Goal: Task Accomplishment & Management: Manage account settings

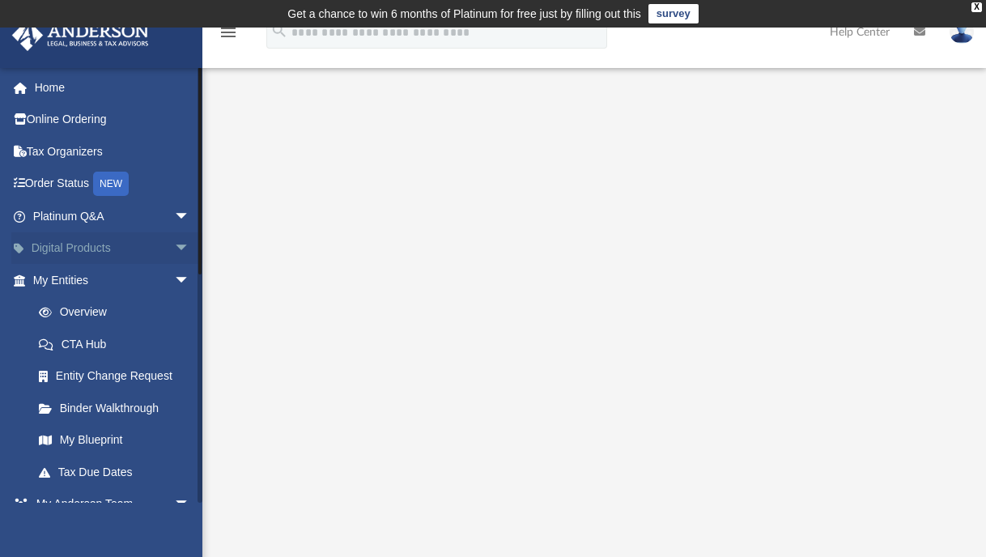
click at [174, 248] on span "arrow_drop_down" at bounding box center [190, 248] width 32 height 33
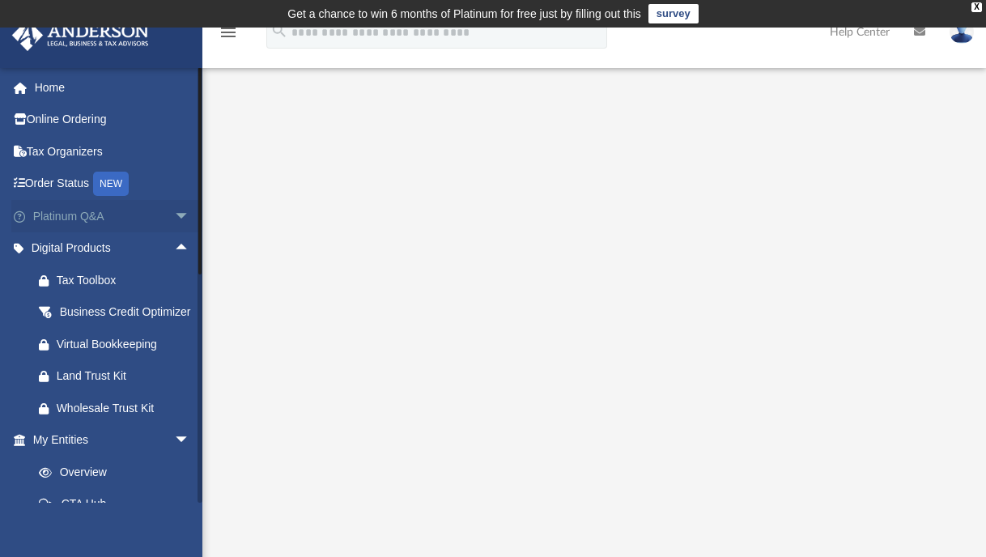
click at [174, 219] on span "arrow_drop_down" at bounding box center [190, 216] width 32 height 33
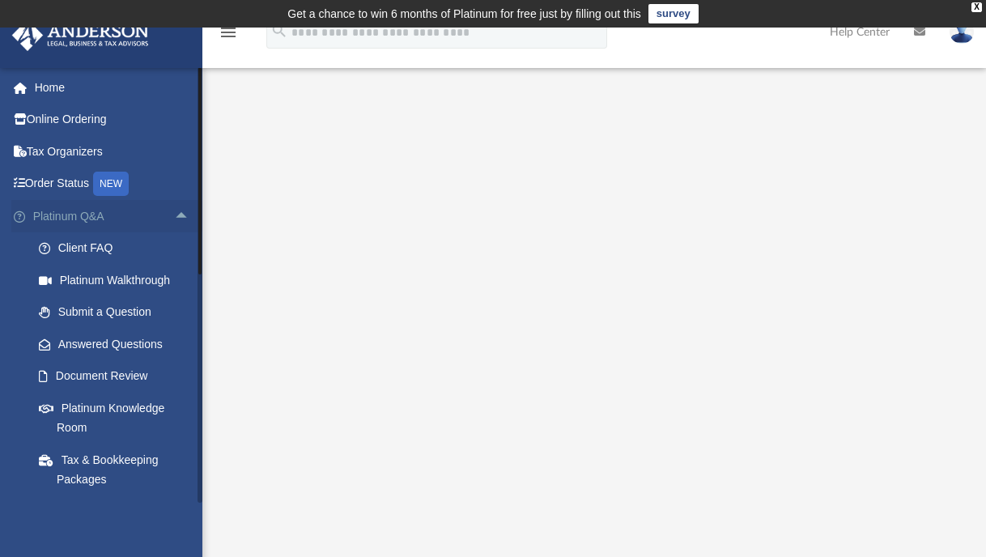
click at [174, 214] on span "arrow_drop_up" at bounding box center [190, 216] width 32 height 33
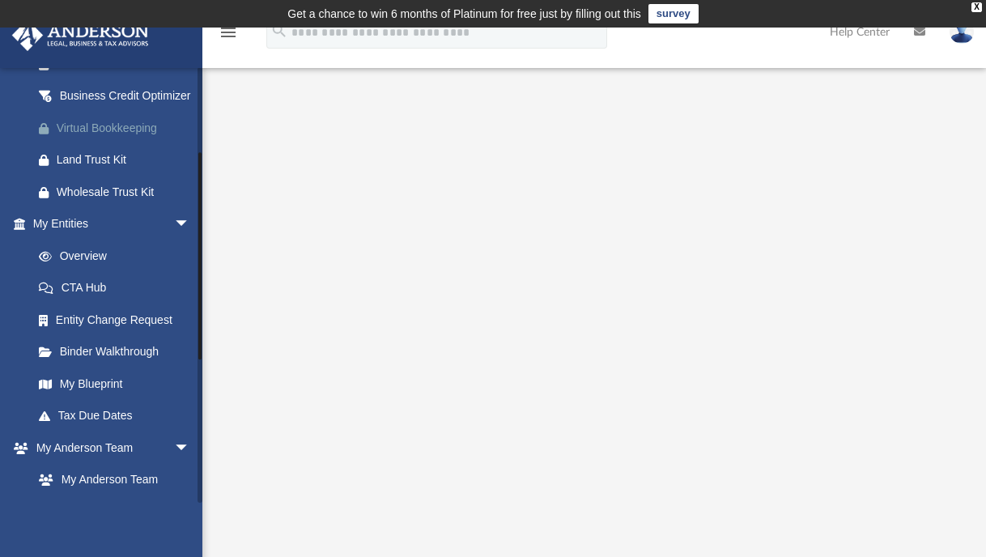
scroll to position [243, 0]
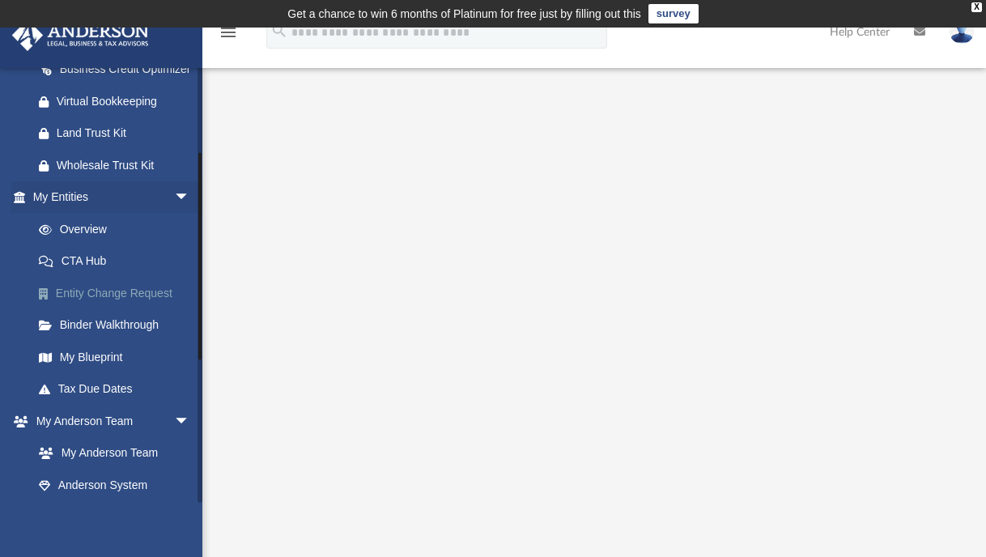
click at [90, 309] on link "Entity Change Request" at bounding box center [119, 293] width 192 height 32
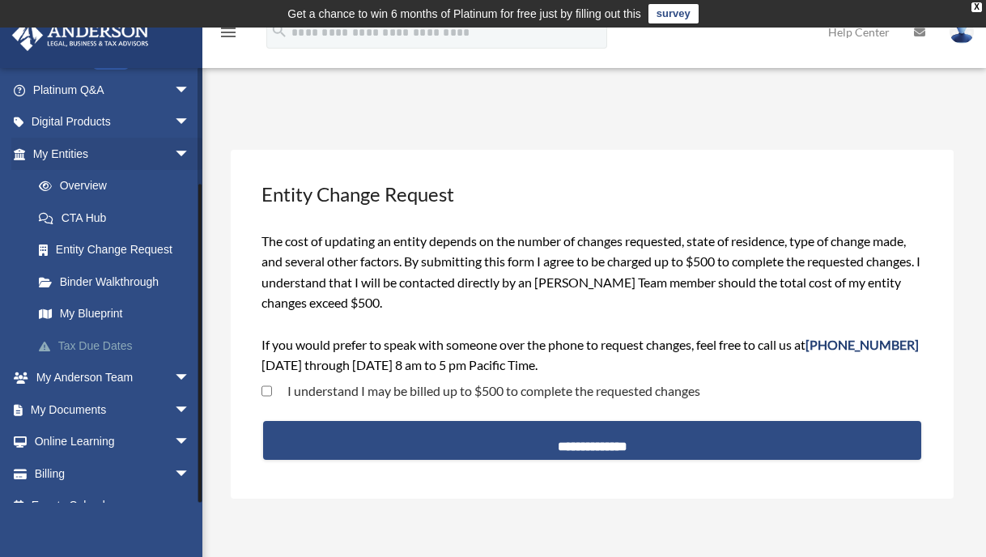
scroll to position [149, 0]
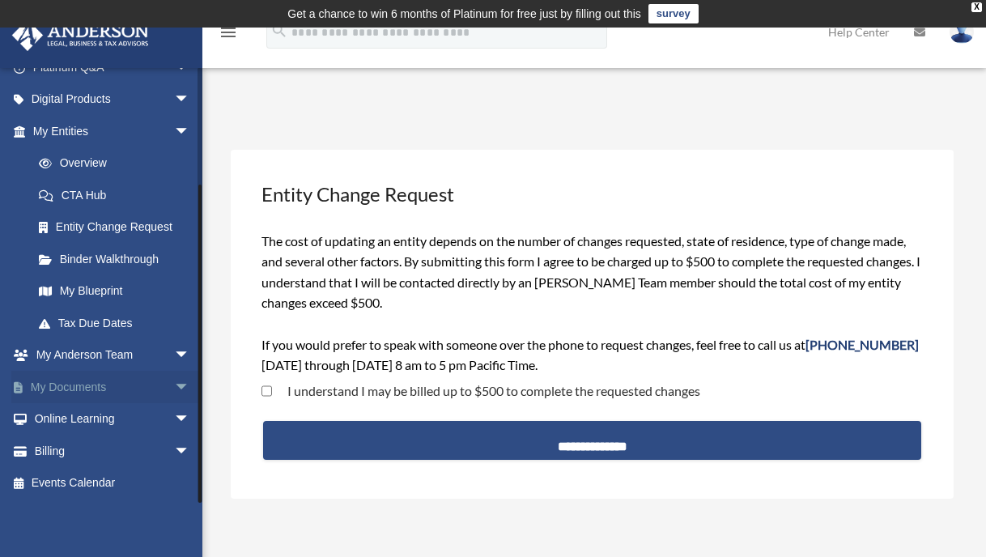
click at [174, 381] on span "arrow_drop_down" at bounding box center [190, 387] width 32 height 33
click at [131, 423] on link "Box" at bounding box center [119, 419] width 192 height 32
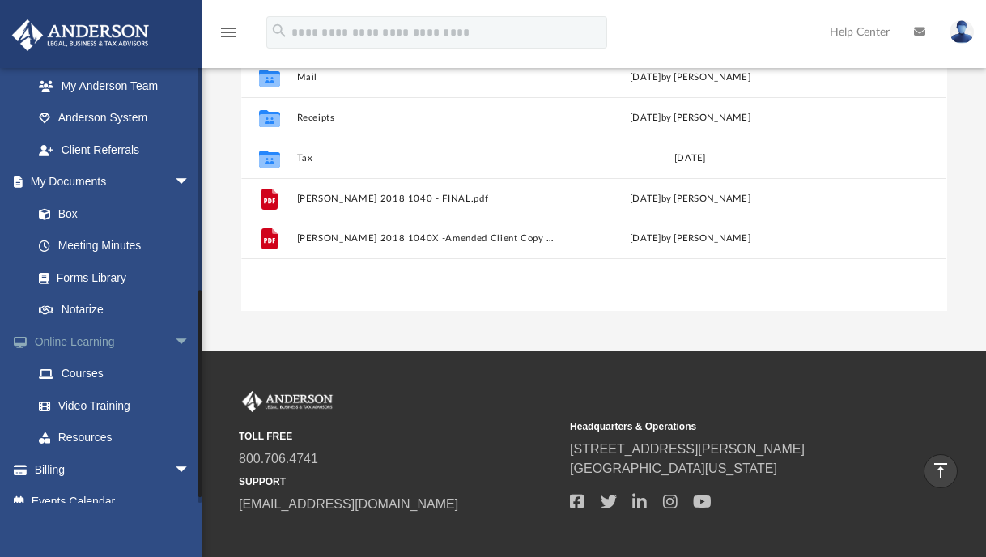
scroll to position [469, 0]
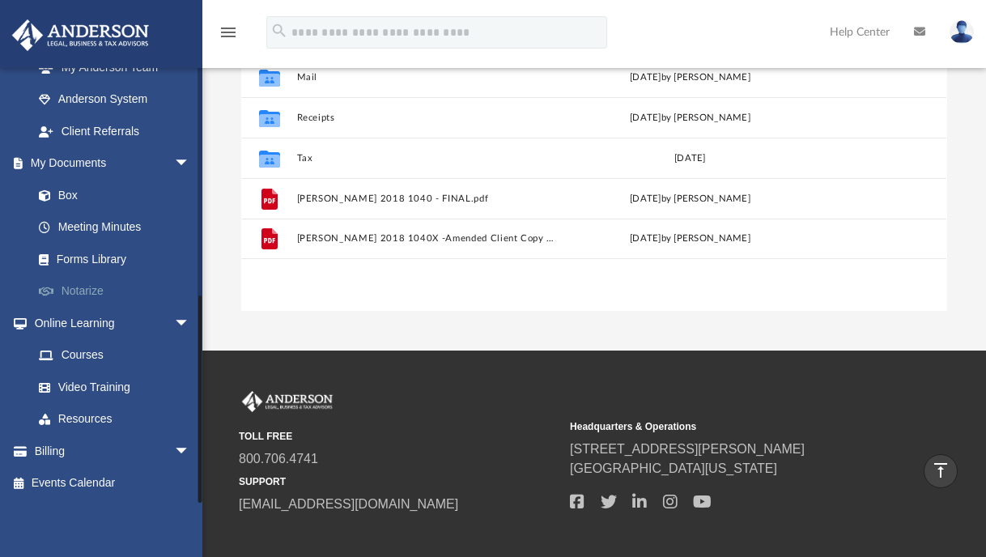
click at [91, 289] on link "Notarize" at bounding box center [119, 291] width 192 height 32
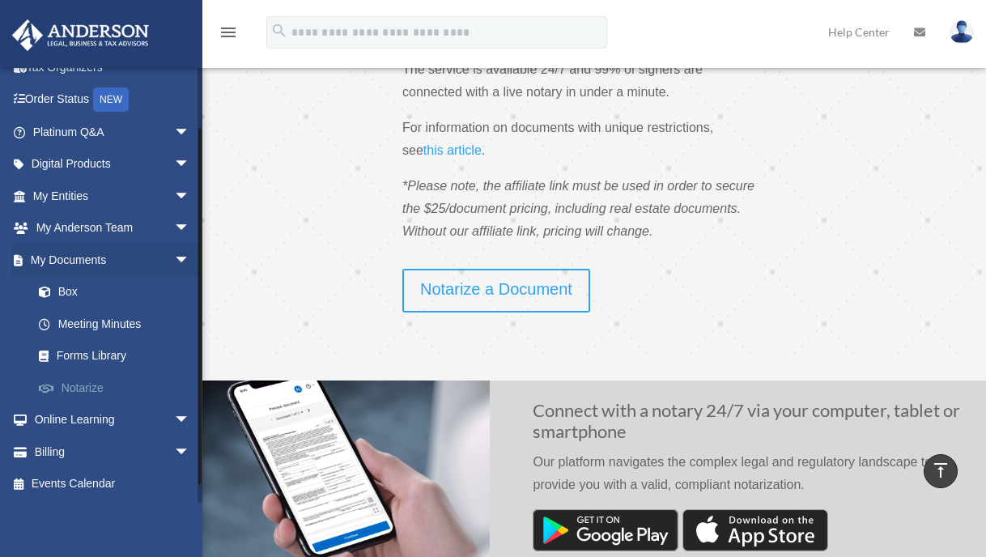
scroll to position [85, 0]
click at [95, 448] on link "Billing arrow_drop_down" at bounding box center [112, 451] width 203 height 32
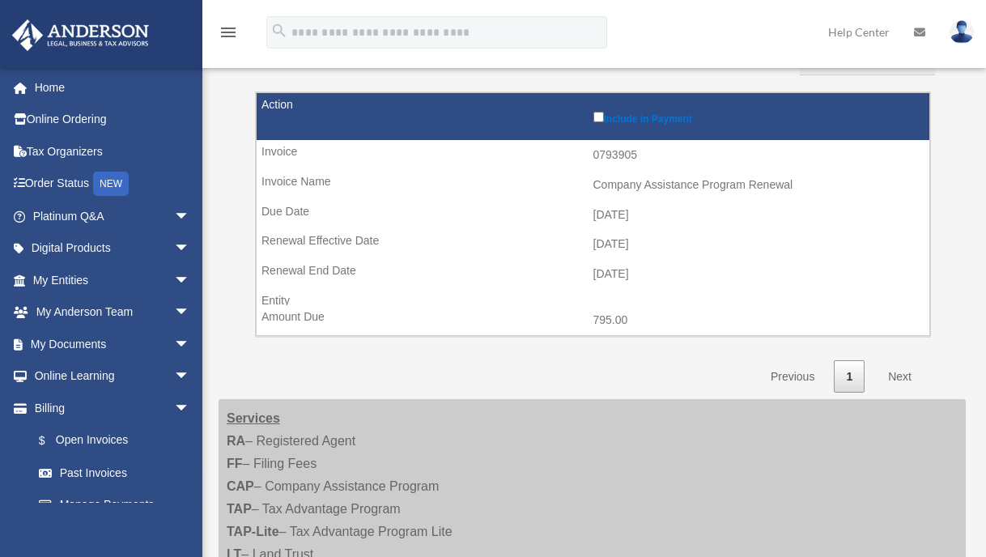
scroll to position [243, 0]
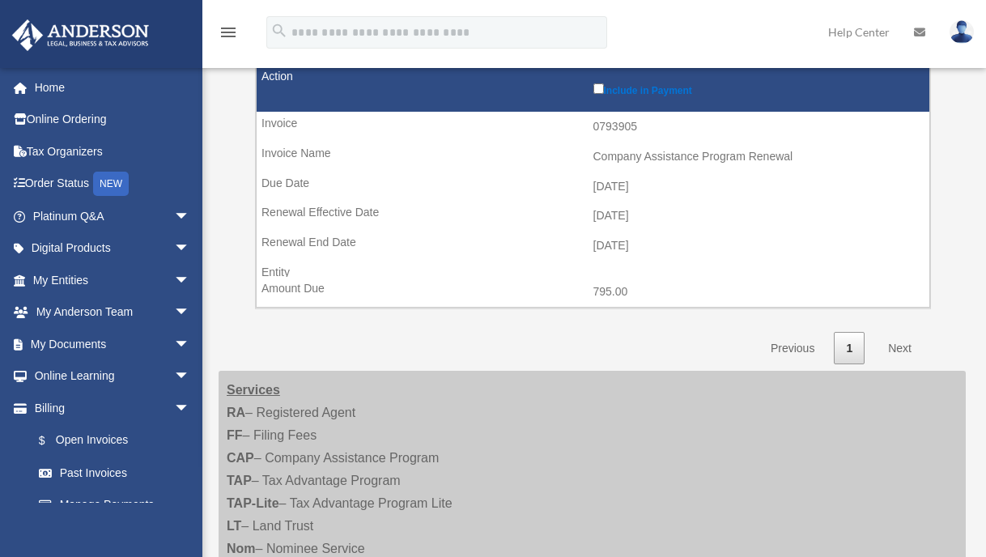
click at [896, 346] on link "Next" at bounding box center [900, 348] width 48 height 33
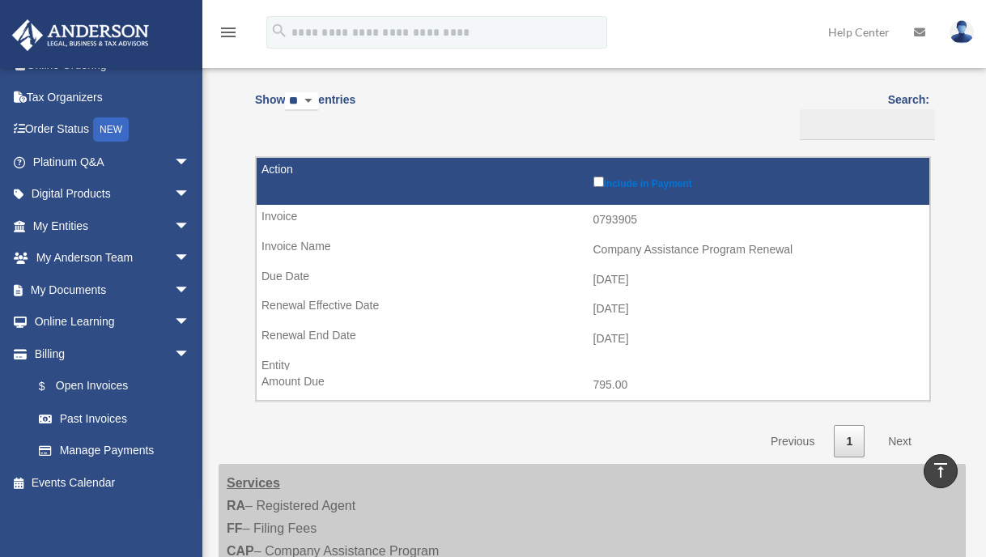
scroll to position [24, 0]
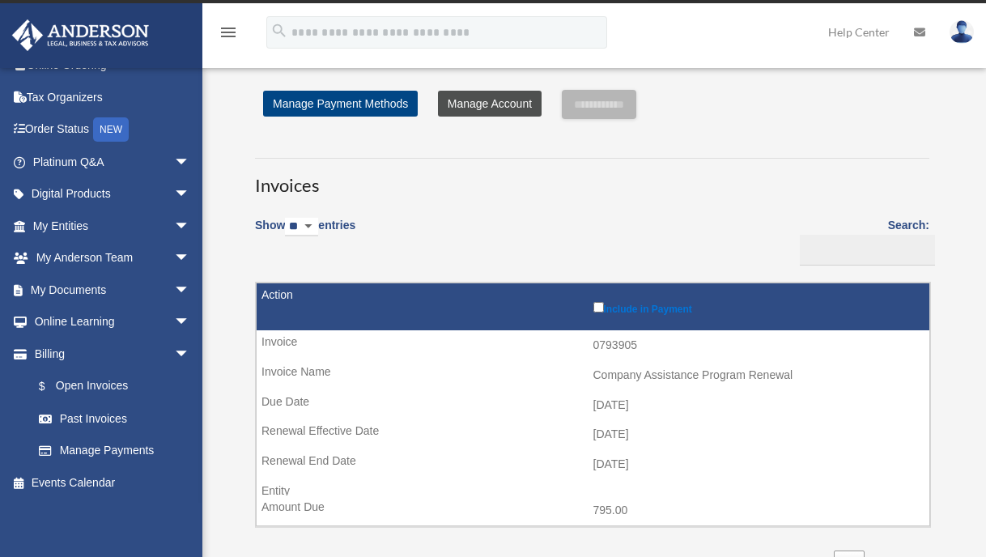
click at [494, 104] on link "Manage Account" at bounding box center [490, 104] width 104 height 26
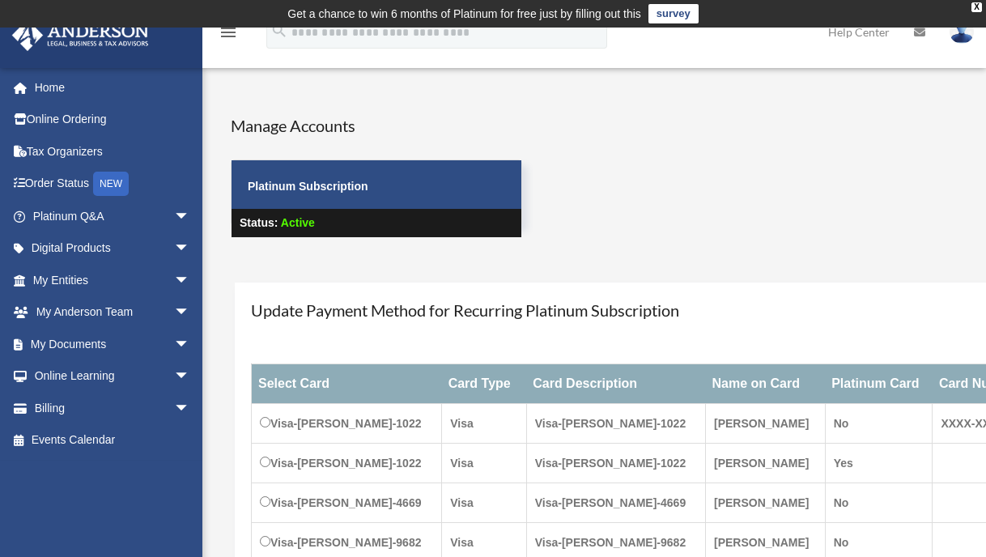
click at [974, 9] on div "X" at bounding box center [976, 7] width 11 height 10
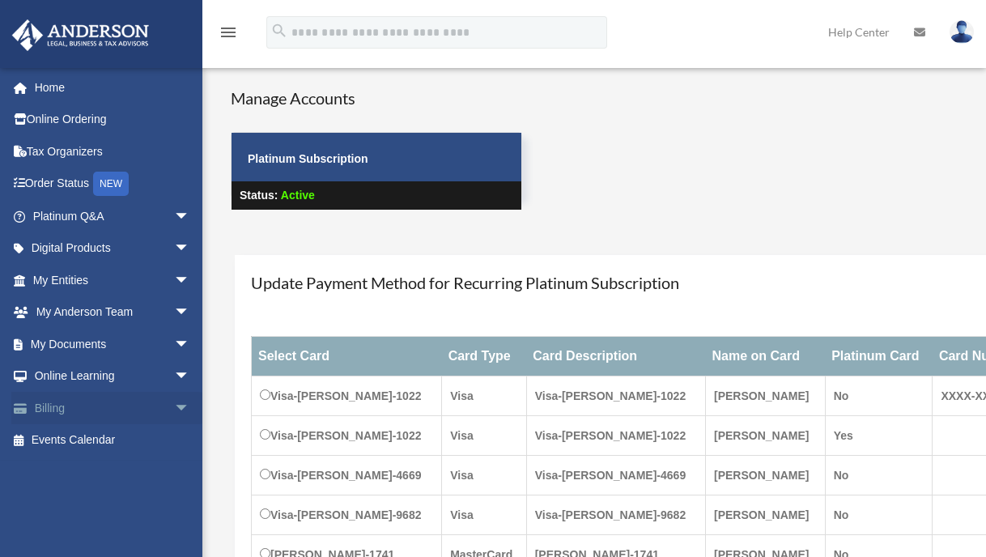
click at [67, 401] on link "Billing arrow_drop_down" at bounding box center [112, 408] width 203 height 32
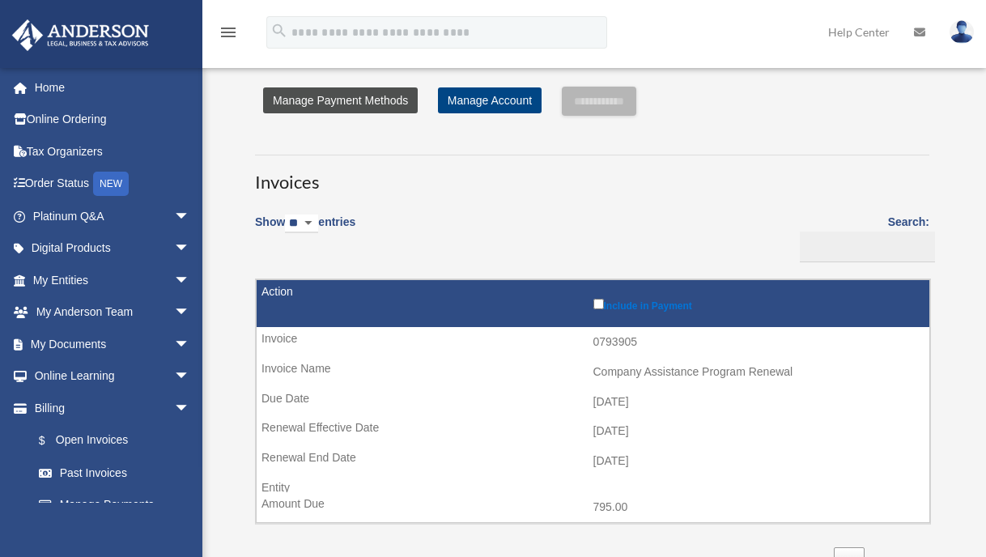
click at [350, 97] on link "Manage Payment Methods" at bounding box center [340, 100] width 155 height 26
